Goal: Transaction & Acquisition: Purchase product/service

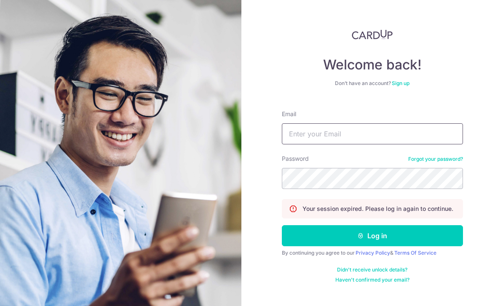
click at [426, 128] on input "Email" at bounding box center [372, 133] width 181 height 21
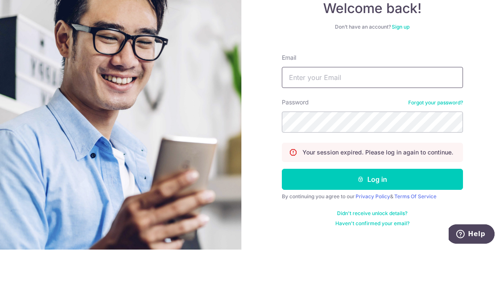
type input "[EMAIL_ADDRESS][DOMAIN_NAME]"
click at [372, 225] on button "Log in" at bounding box center [372, 235] width 181 height 21
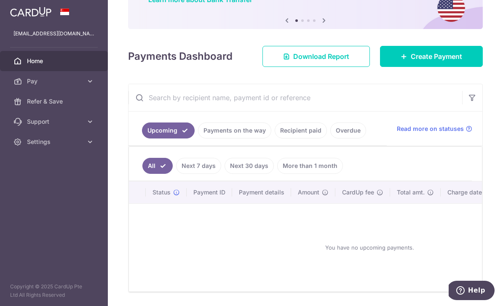
scroll to position [95, 0]
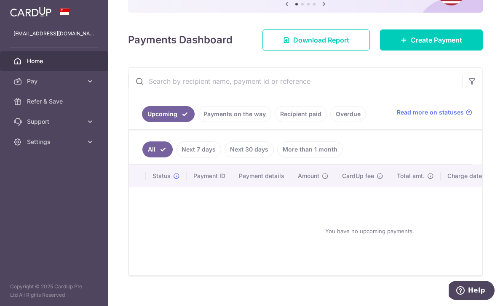
click at [455, 45] on span "Create Payment" at bounding box center [436, 40] width 51 height 10
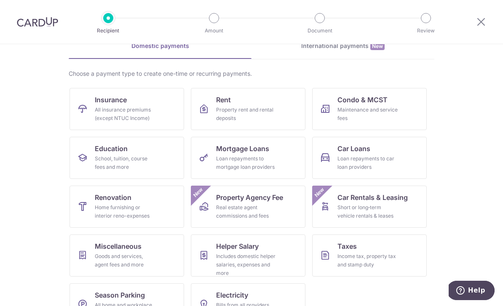
scroll to position [44, 0]
click at [389, 160] on div "Loan repayments to car loan providers" at bounding box center [367, 163] width 61 height 17
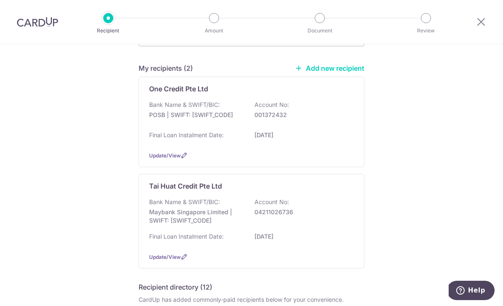
scroll to position [59, 0]
click at [329, 144] on div "Final Loan Instalment Date: 16/10/2029" at bounding box center [251, 136] width 205 height 13
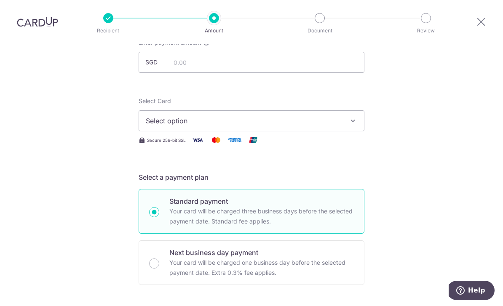
scroll to position [71, 0]
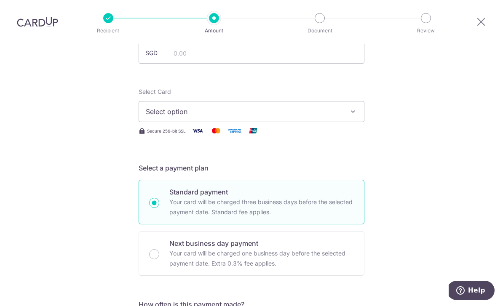
click at [478, 15] on div at bounding box center [481, 22] width 44 height 44
click at [477, 18] on icon at bounding box center [481, 21] width 10 height 11
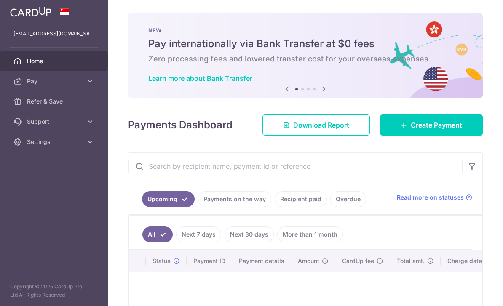
click at [455, 130] on span "Create Payment" at bounding box center [436, 125] width 51 height 10
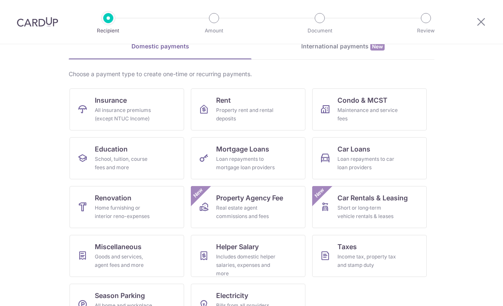
scroll to position [44, 0]
click at [401, 166] on link "Car Loans Loan repayments to car loan providers" at bounding box center [369, 159] width 115 height 42
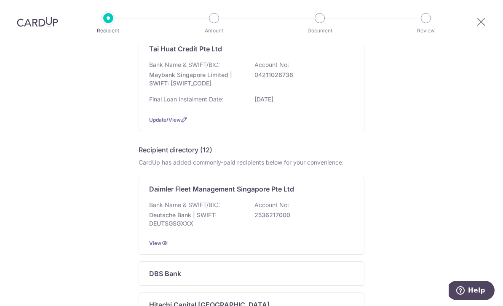
scroll to position [137, 0]
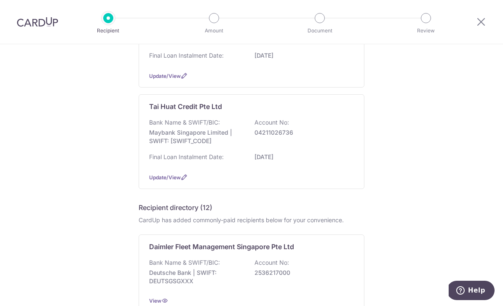
click at [172, 189] on div "Tai Huat Credit Pte Ltd Bank Name & SWIFT/BIC: Maybank Singapore Limited | SWIF…" at bounding box center [252, 141] width 226 height 95
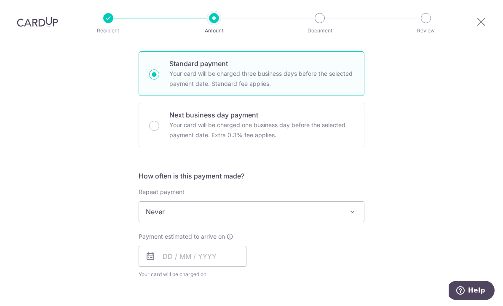
scroll to position [301, 0]
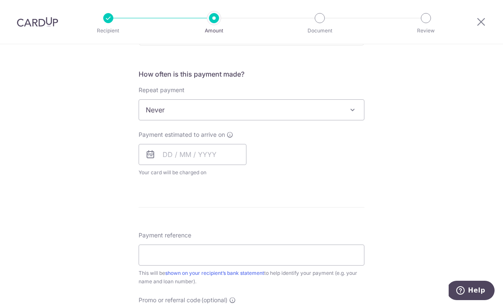
click at [479, 24] on icon at bounding box center [481, 21] width 10 height 11
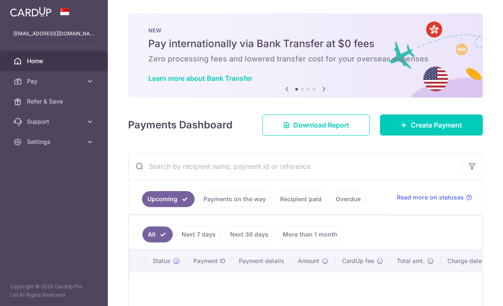
click at [428, 130] on span "Create Payment" at bounding box center [436, 125] width 51 height 10
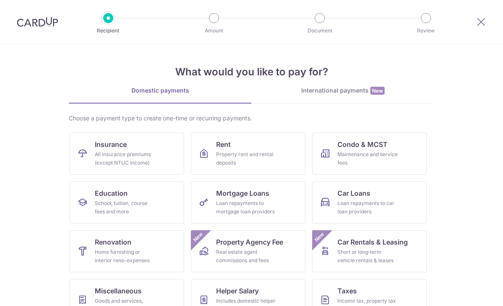
click at [397, 208] on div "Loan repayments to car loan providers" at bounding box center [367, 207] width 61 height 17
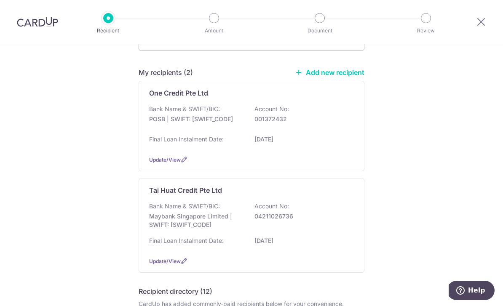
scroll to position [67, 0]
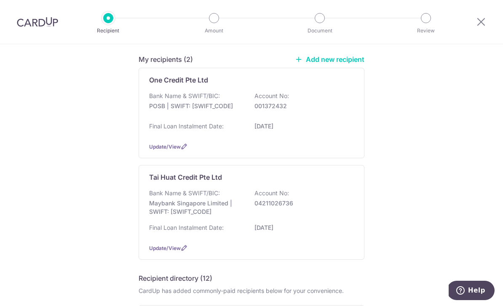
click at [327, 133] on div "Final Loan Instalment Date: 16/10/2029" at bounding box center [251, 128] width 205 height 13
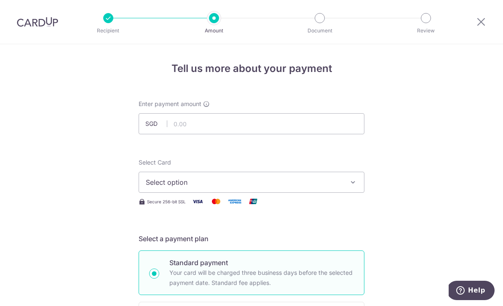
click at [256, 113] on div "Enter payment amount SGD" at bounding box center [252, 117] width 226 height 35
click at [238, 126] on input "text" at bounding box center [252, 123] width 226 height 21
type input "2,525.00"
click at [353, 187] on icon "button" at bounding box center [353, 182] width 8 height 8
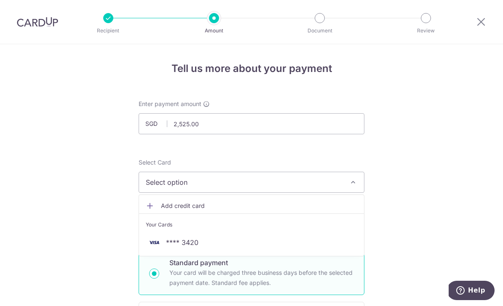
click at [263, 233] on li "Your Cards" at bounding box center [251, 223] width 225 height 19
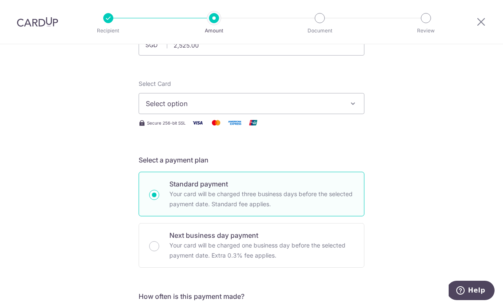
scroll to position [83, 0]
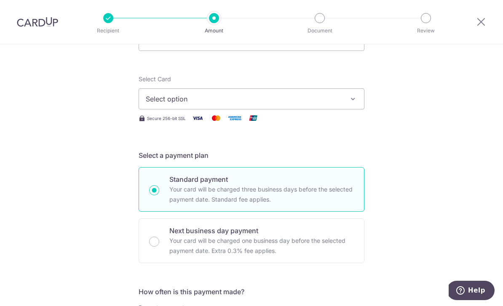
click at [354, 101] on icon "button" at bounding box center [353, 99] width 8 height 8
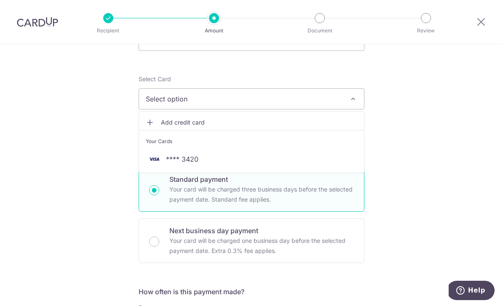
click at [194, 164] on span "**** 3420" at bounding box center [182, 159] width 32 height 10
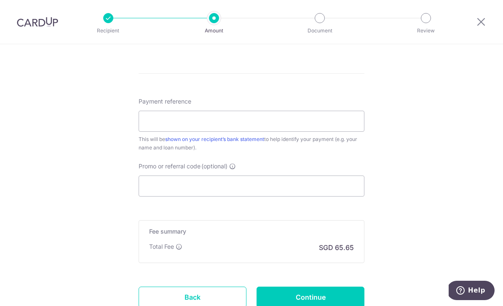
scroll to position [343, 0]
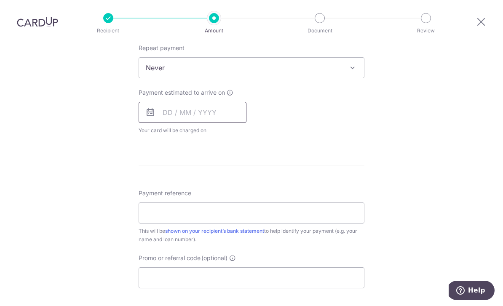
click at [211, 121] on input "text" at bounding box center [193, 112] width 108 height 21
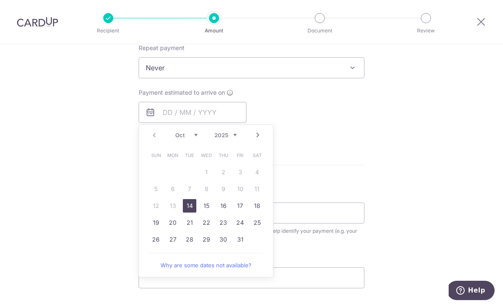
click at [233, 95] on icon at bounding box center [230, 92] width 7 height 7
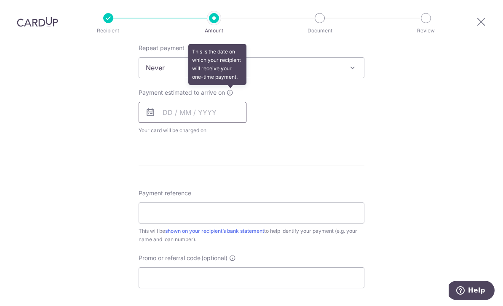
click at [229, 118] on input "text" at bounding box center [193, 112] width 108 height 21
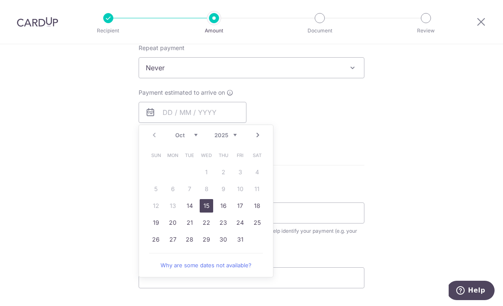
click at [209, 209] on link "15" at bounding box center [206, 205] width 13 height 13
type input "15/10/2025"
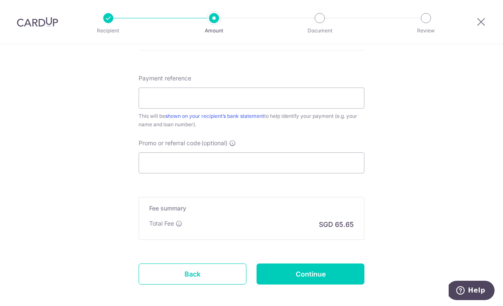
scroll to position [493, 0]
click at [295, 99] on input "Payment reference" at bounding box center [252, 98] width 226 height 21
type input "SMQ2621B"
click at [305, 166] on input "Promo or referral code (optional)" at bounding box center [252, 163] width 226 height 21
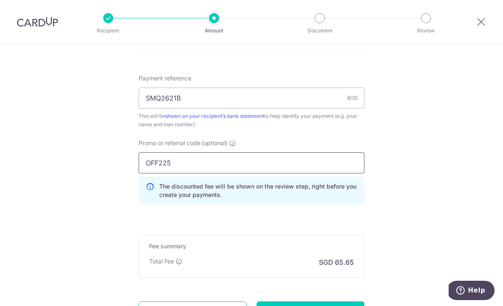
type input "OFF225"
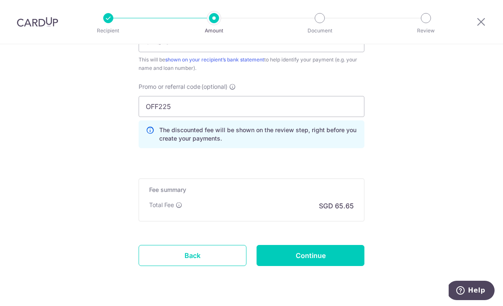
scroll to position [549, 0]
click at [321, 263] on input "Continue" at bounding box center [311, 256] width 108 height 21
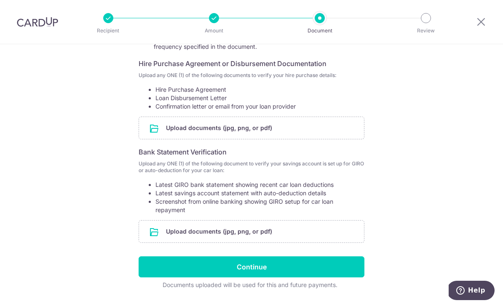
scroll to position [142, 0]
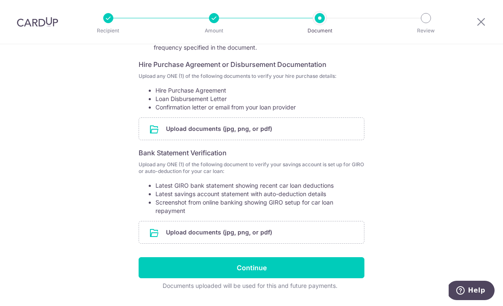
click at [236, 134] on input "file" at bounding box center [251, 129] width 225 height 22
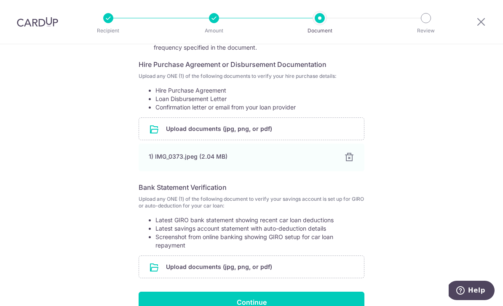
click at [252, 131] on input "file" at bounding box center [251, 129] width 225 height 22
click at [280, 131] on input "file" at bounding box center [251, 129] width 225 height 22
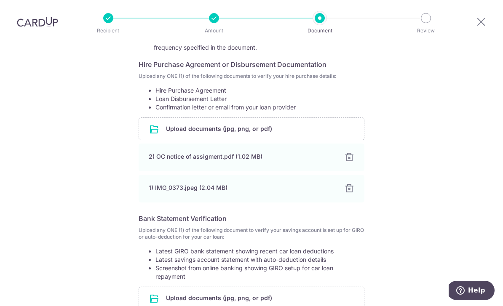
click at [353, 158] on div at bounding box center [349, 158] width 10 height 10
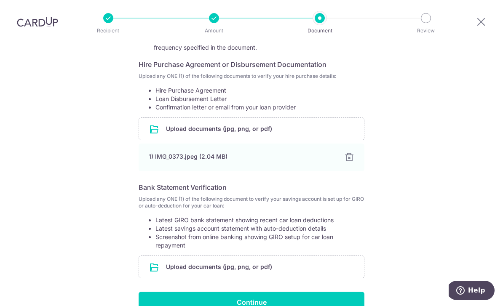
click at [416, 198] on div "Help us verify your payment Your supporting documents will enable us to approve…" at bounding box center [251, 134] width 503 height 462
click at [353, 163] on div at bounding box center [349, 158] width 10 height 10
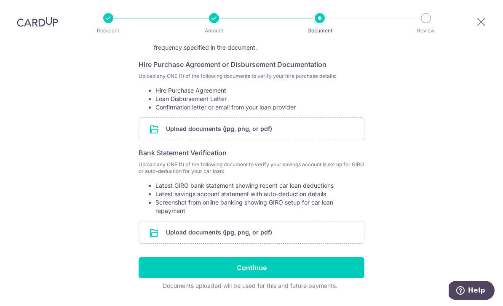
click at [485, 19] on icon at bounding box center [481, 21] width 10 height 11
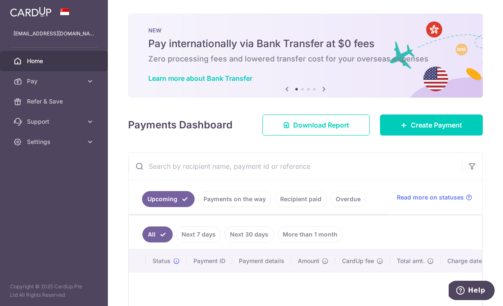
click at [453, 130] on span "Create Payment" at bounding box center [436, 125] width 51 height 10
click at [455, 130] on span "Create Payment" at bounding box center [436, 125] width 51 height 10
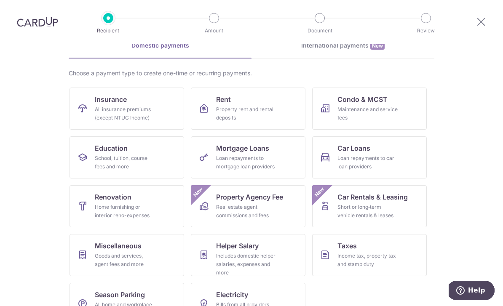
scroll to position [44, 0]
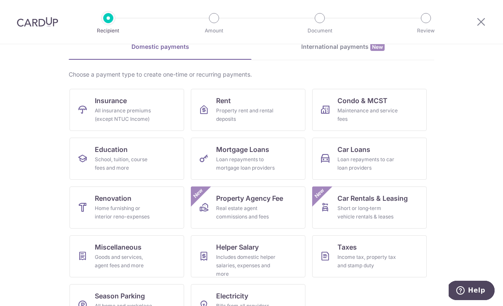
click at [412, 167] on link "Car Loans Loan repayments to car loan providers" at bounding box center [369, 159] width 115 height 42
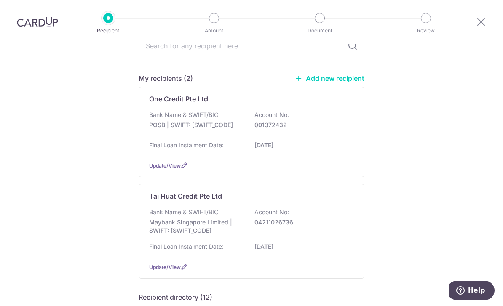
scroll to position [81, 0]
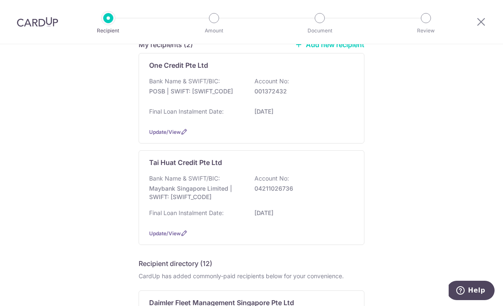
click at [314, 119] on div "Final Loan Instalment Date: [DATE]" at bounding box center [251, 113] width 205 height 13
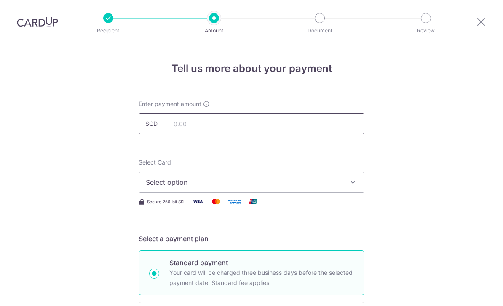
click at [273, 134] on input "text" at bounding box center [252, 123] width 226 height 21
click at [329, 192] on button "Select option" at bounding box center [252, 182] width 226 height 21
type input "2,525.00"
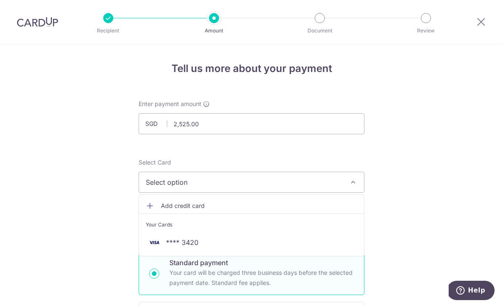
click at [220, 246] on span "**** 3420" at bounding box center [251, 243] width 211 height 10
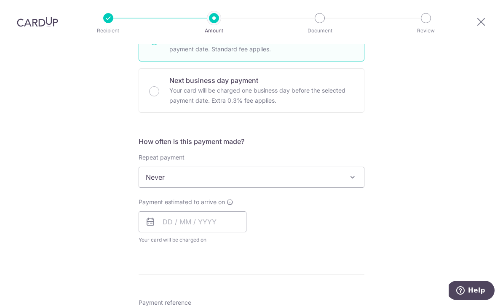
scroll to position [235, 0]
click at [349, 186] on span "Never" at bounding box center [251, 176] width 225 height 20
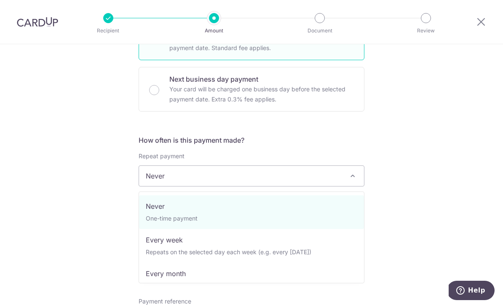
click at [456, 121] on div "Tell us more about your payment Enter payment amount SGD 2,525.00 2525.00 Selec…" at bounding box center [251, 190] width 503 height 762
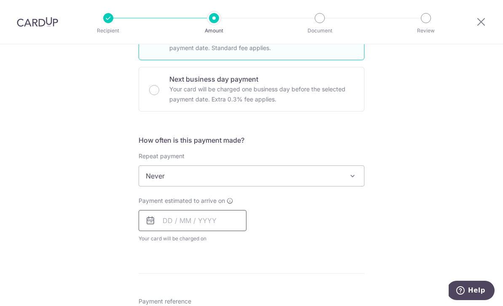
click at [203, 224] on input "text" at bounding box center [193, 220] width 108 height 21
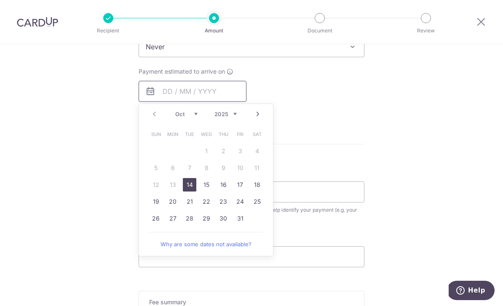
scroll to position [365, 0]
click at [209, 191] on link "15" at bounding box center [206, 184] width 13 height 13
type input "15/10/2025"
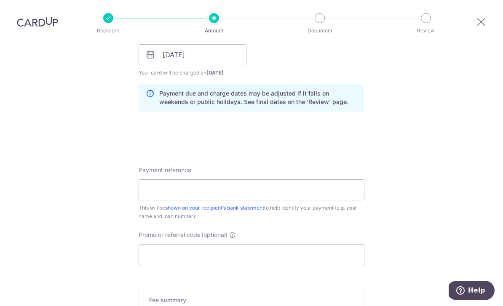
scroll to position [417, 0]
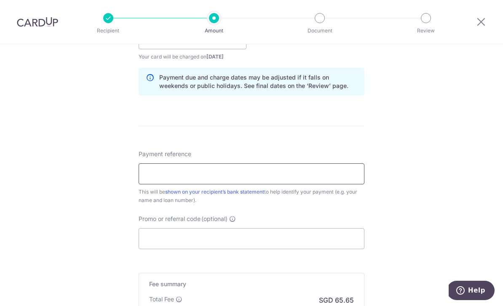
click at [310, 185] on input "Payment reference" at bounding box center [252, 173] width 226 height 21
type input "SMQ2621B"
click at [304, 246] on input "Promo or referral code (optional)" at bounding box center [252, 238] width 226 height 21
click at [318, 1] on div "Recipient Amount Document Review" at bounding box center [266, 22] width 361 height 44
click at [261, 241] on input "Promo or referral code (optional)" at bounding box center [252, 238] width 226 height 21
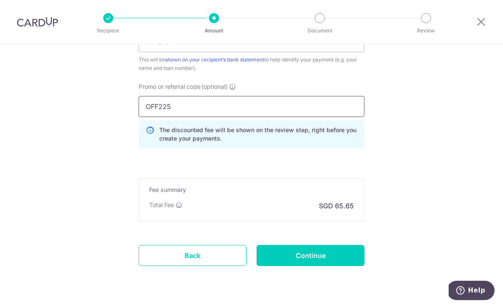
scroll to position [549, 0]
type input "OFF225"
click at [333, 260] on input "Continue" at bounding box center [311, 256] width 108 height 21
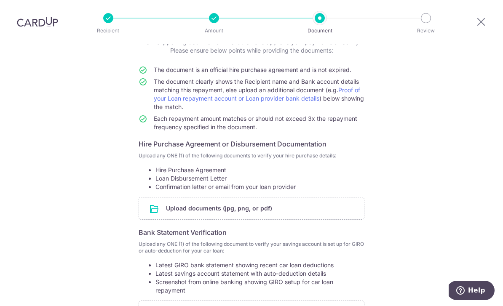
scroll to position [56, 0]
